Goal: Navigation & Orientation: Find specific page/section

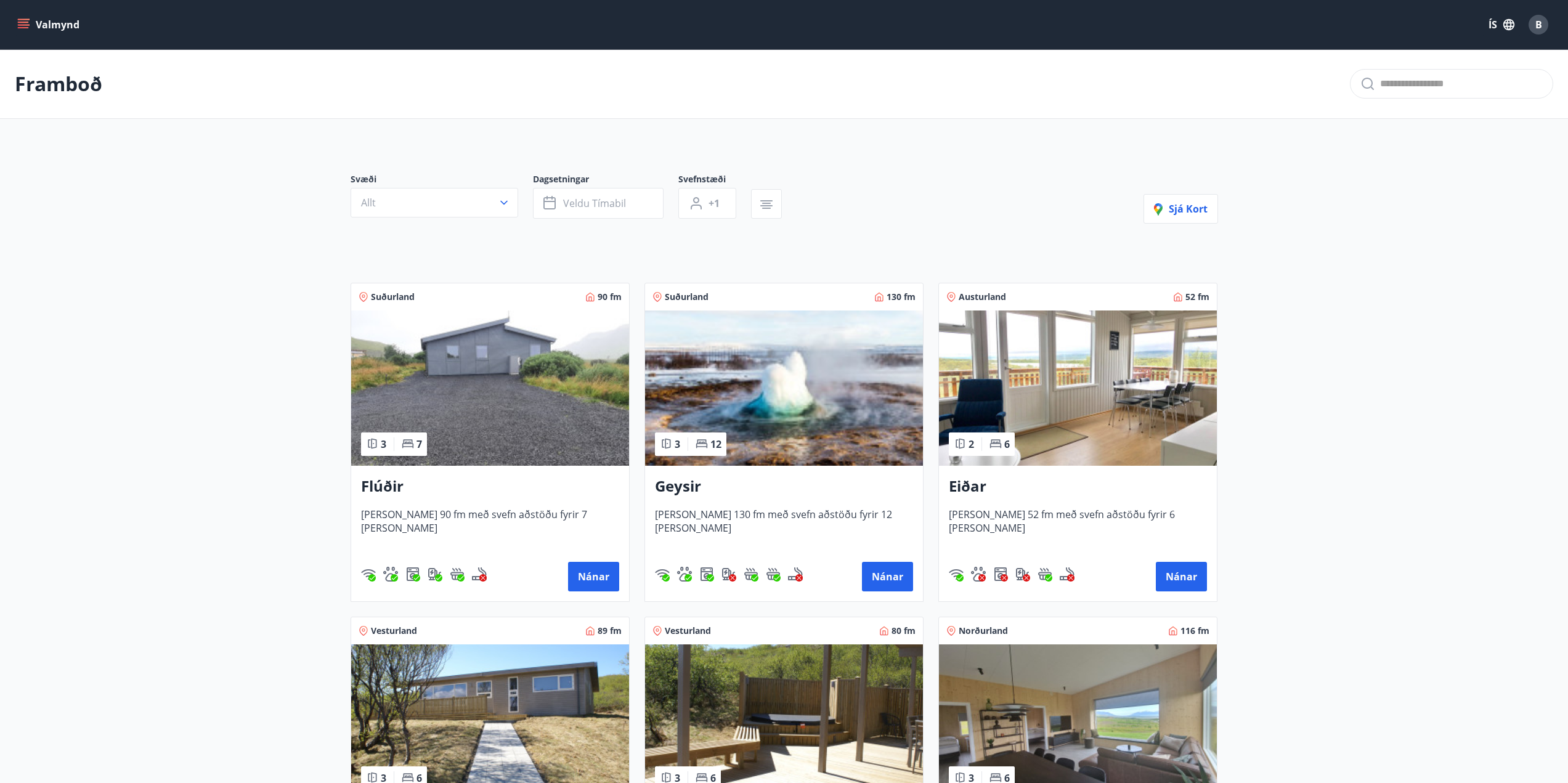
click at [1537, 27] on span "B" at bounding box center [1538, 25] width 7 height 13
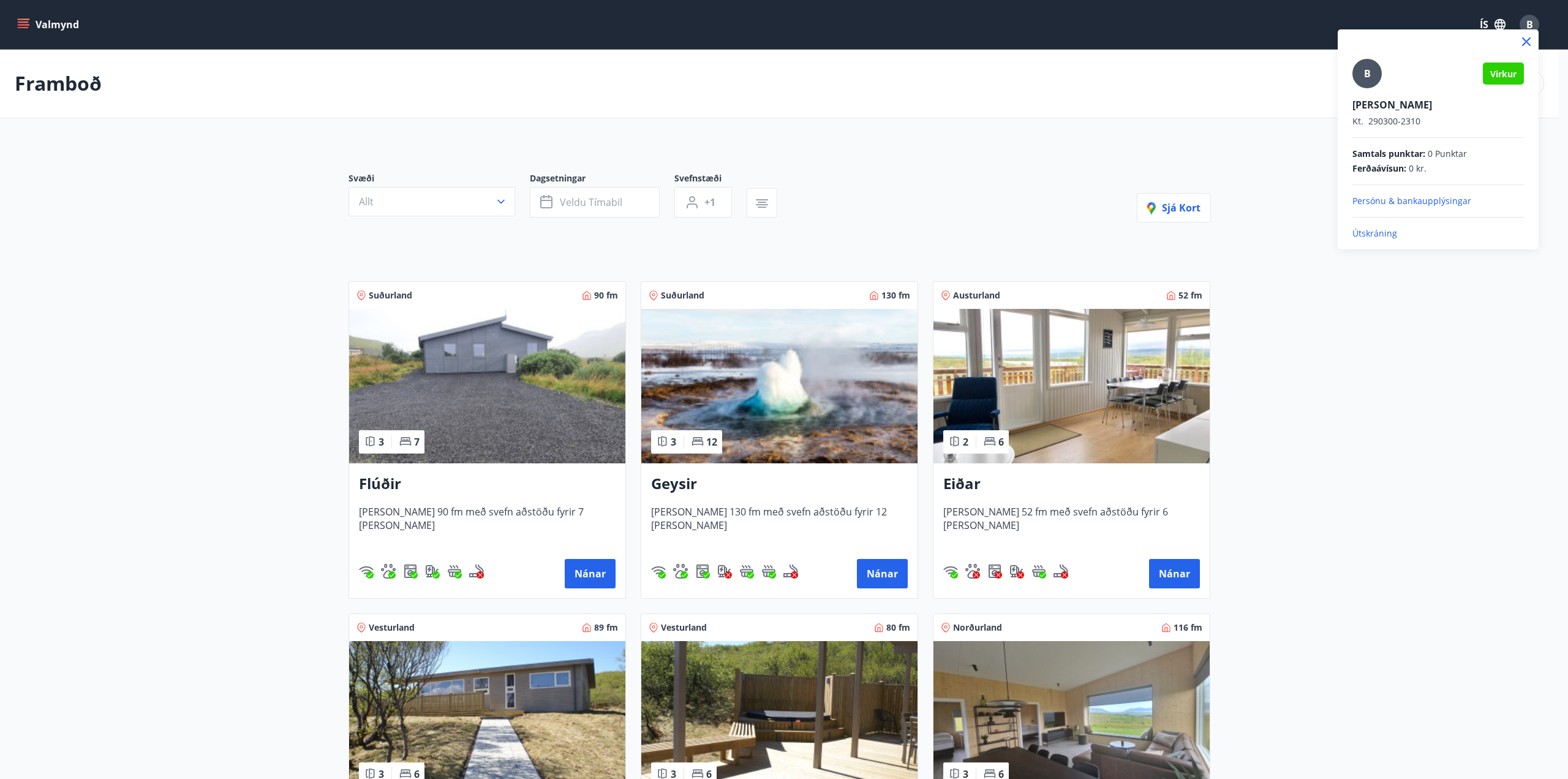
click at [1369, 76] on span "B" at bounding box center [1367, 73] width 7 height 13
click at [1369, 90] on input "B" at bounding box center [1435, 97] width 167 height 13
click at [1381, 349] on div at bounding box center [784, 389] width 1568 height 779
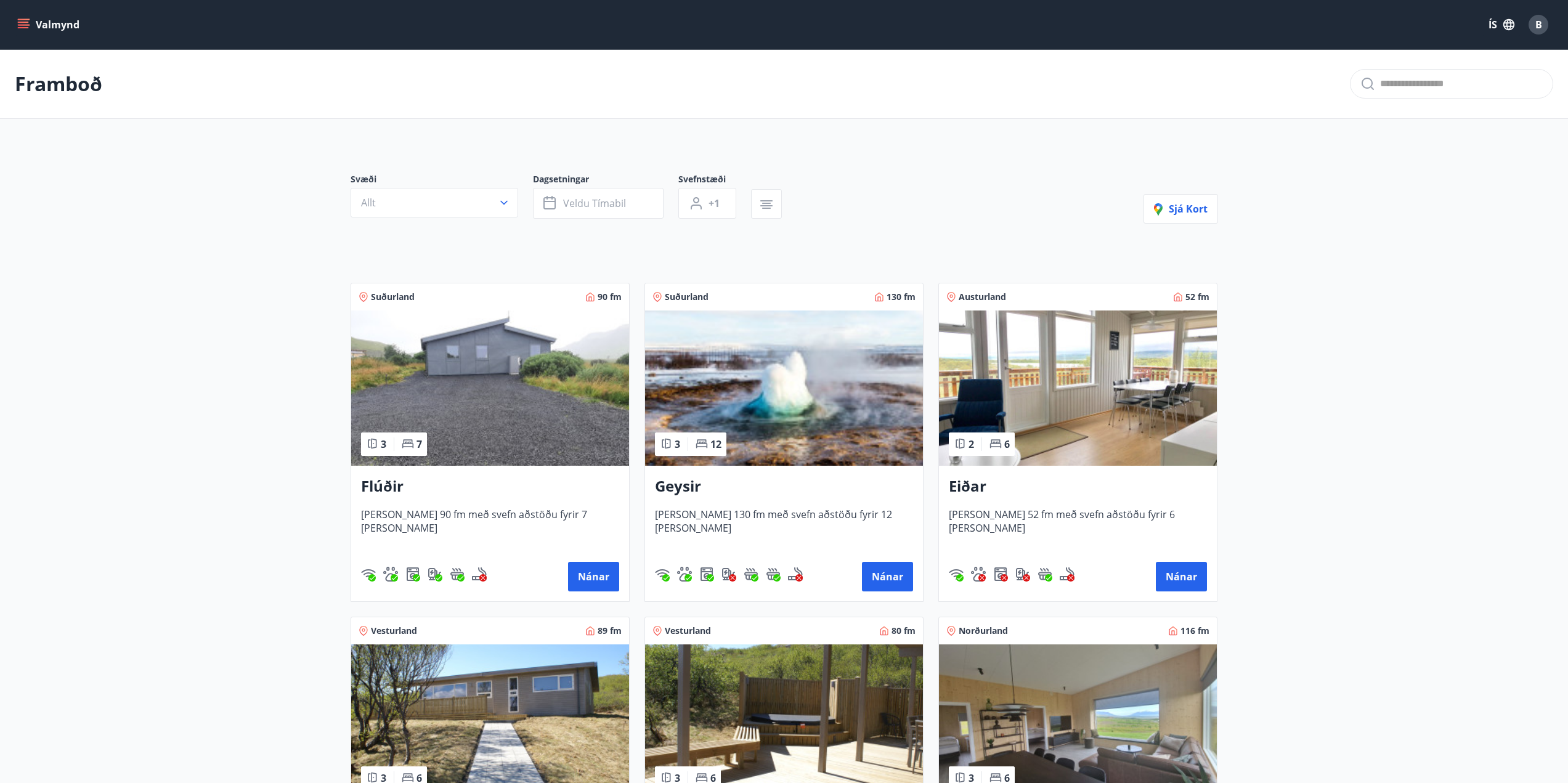
click at [23, 27] on icon "menu" at bounding box center [23, 27] width 11 height 1
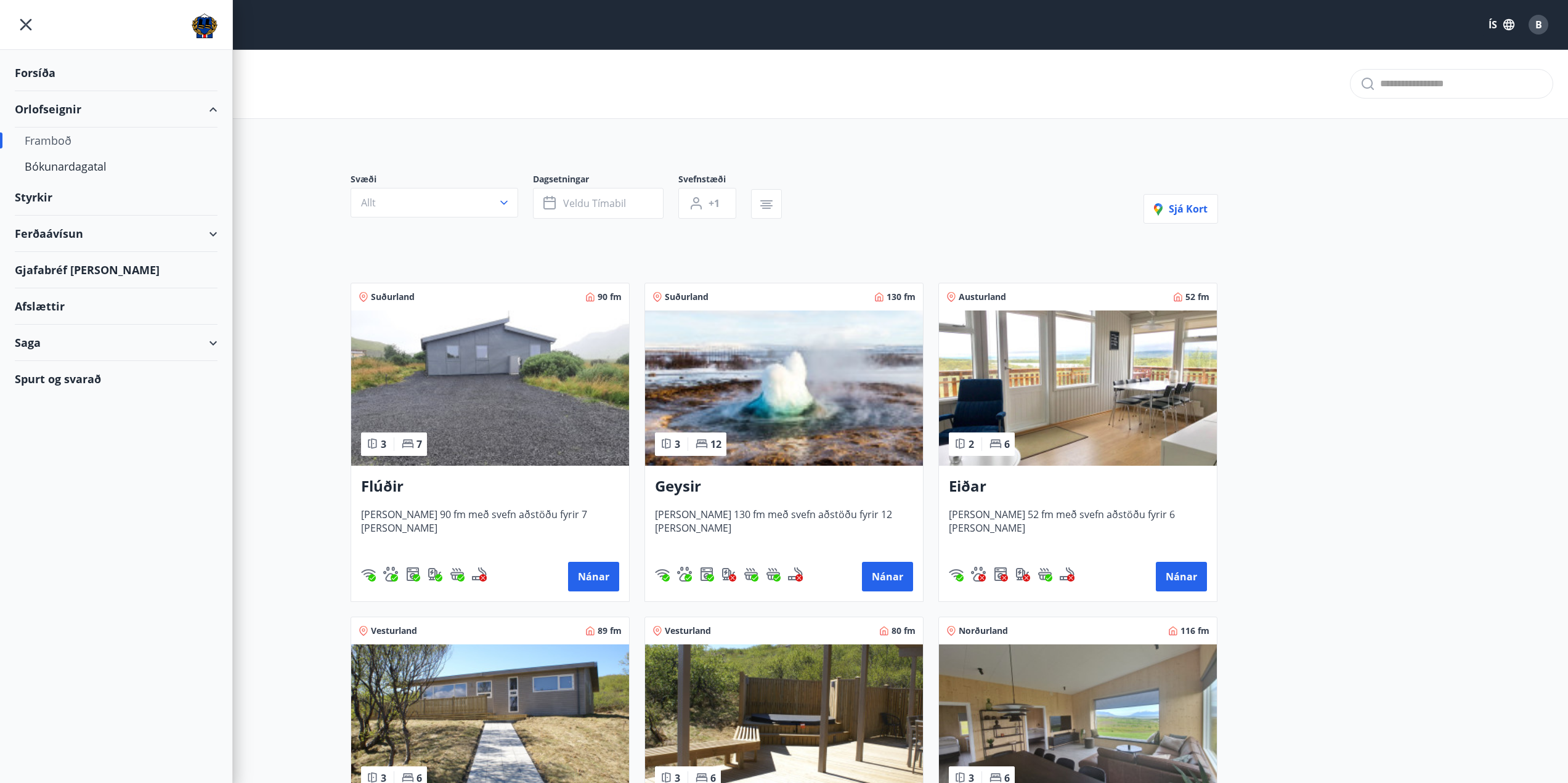
click at [29, 73] on div "Forsíða" at bounding box center [116, 73] width 203 height 36
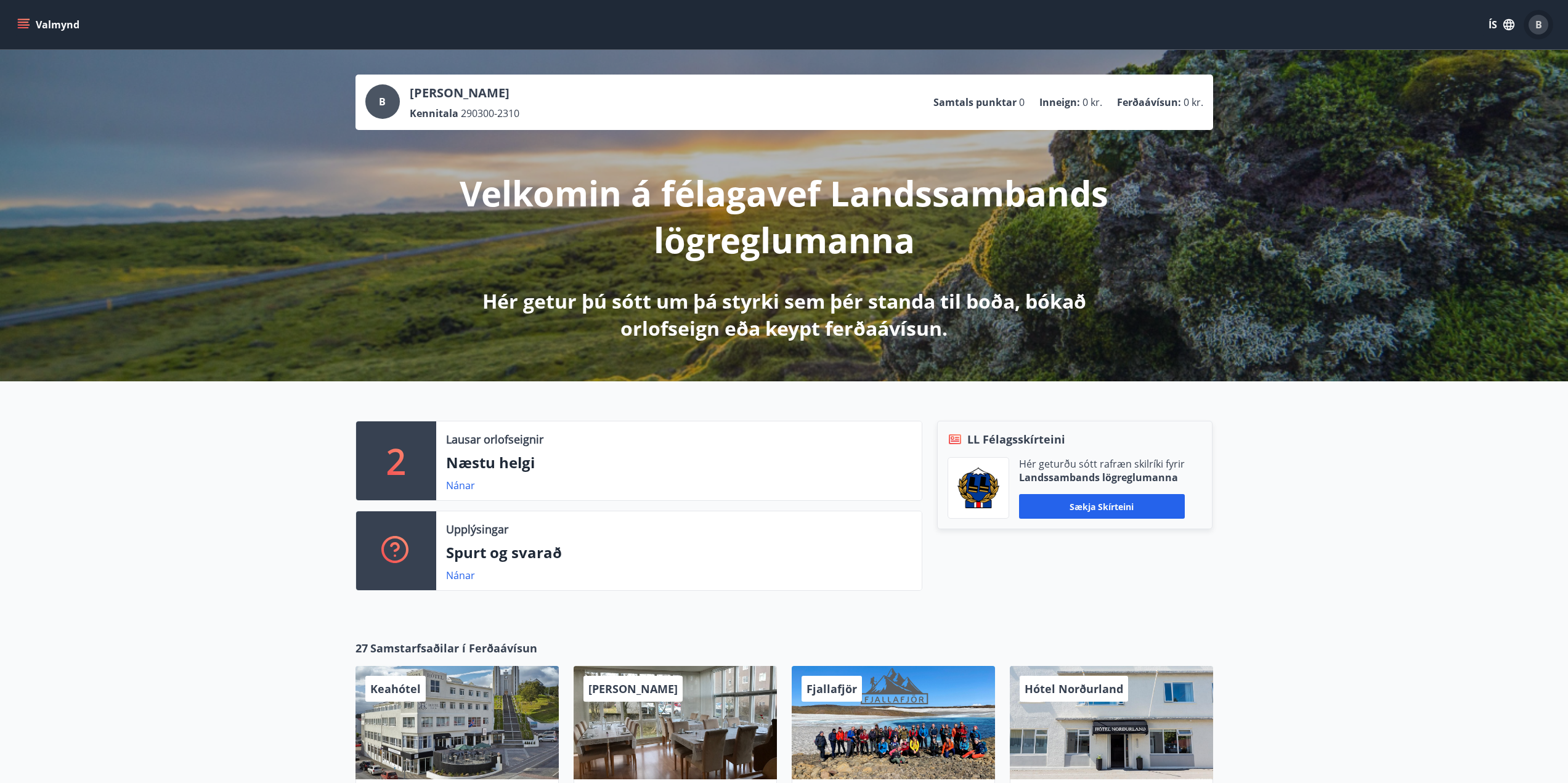
click at [1535, 26] on div "B" at bounding box center [1538, 25] width 20 height 20
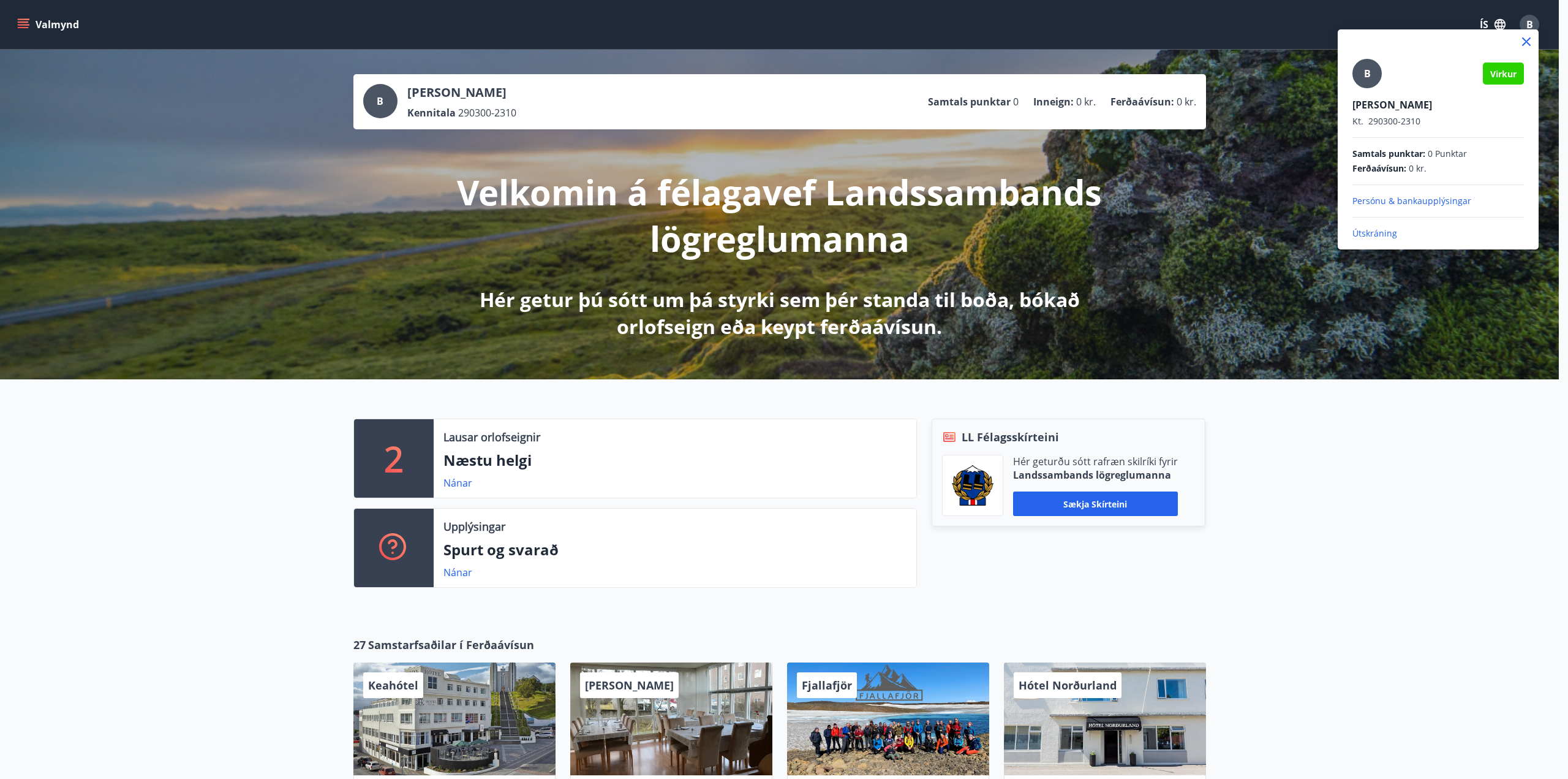
drag, startPoint x: 1525, startPoint y: 21, endPoint x: 1357, endPoint y: 583, distance: 586.6
click at [1357, 583] on div at bounding box center [784, 389] width 1568 height 779
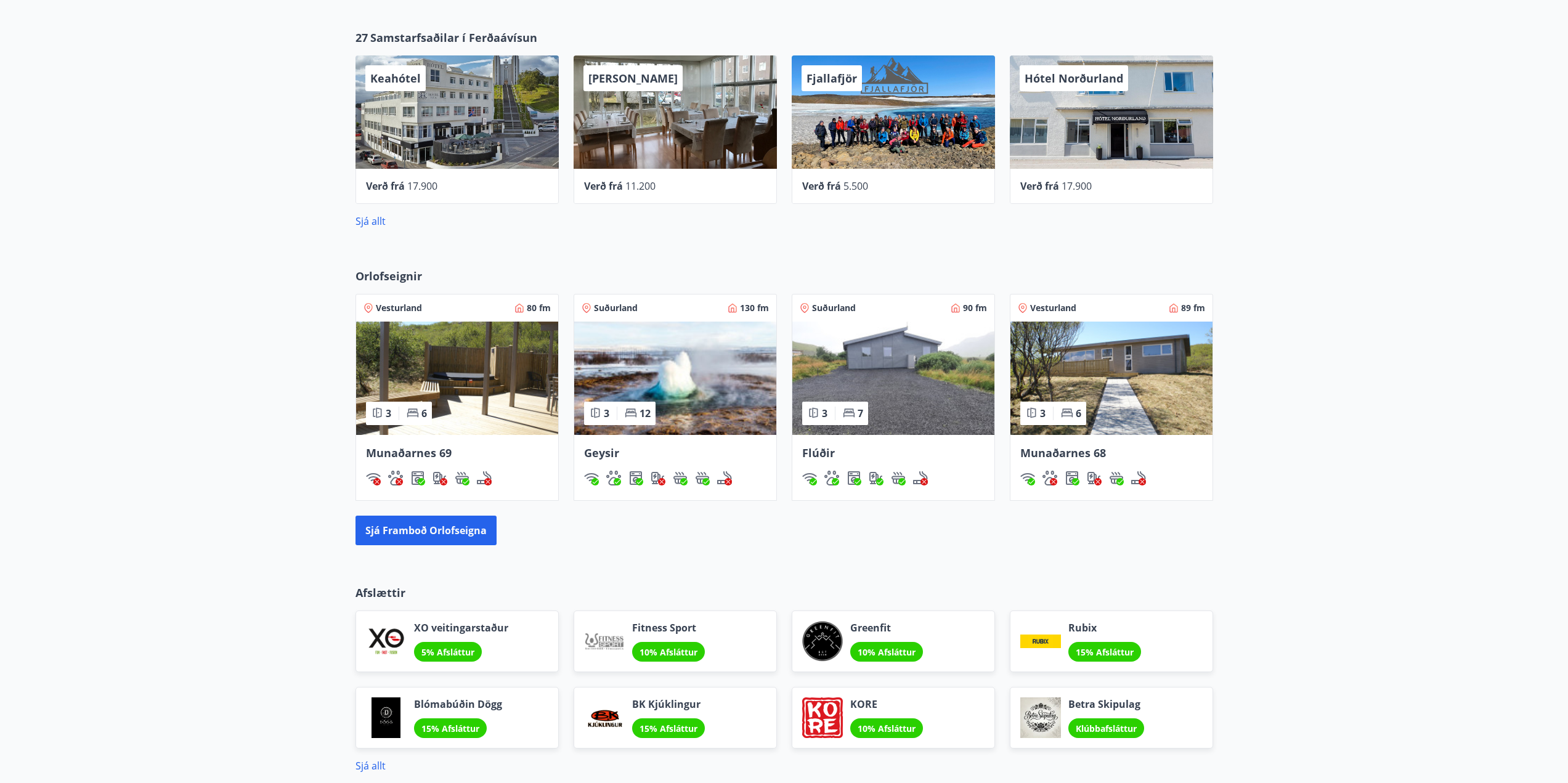
scroll to position [616, 0]
